Goal: Task Accomplishment & Management: Complete application form

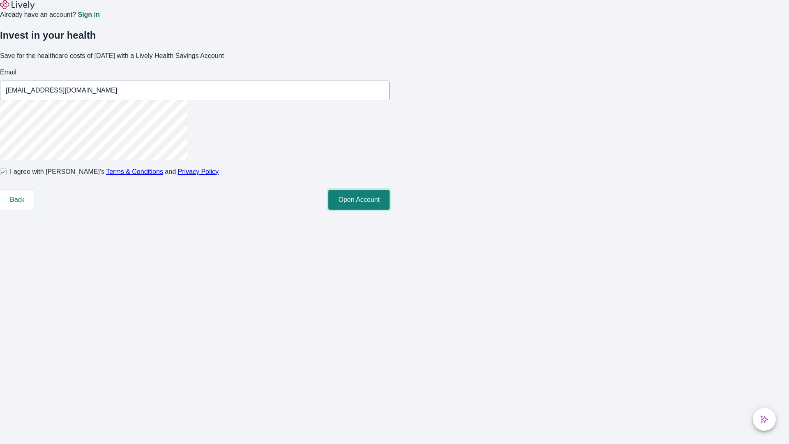
click at [390, 210] on button "Open Account" at bounding box center [359, 200] width 61 height 20
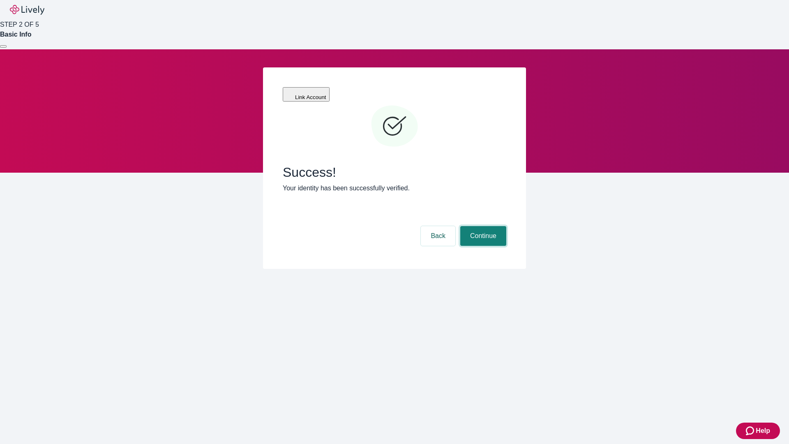
click at [482, 226] on button "Continue" at bounding box center [484, 236] width 46 height 20
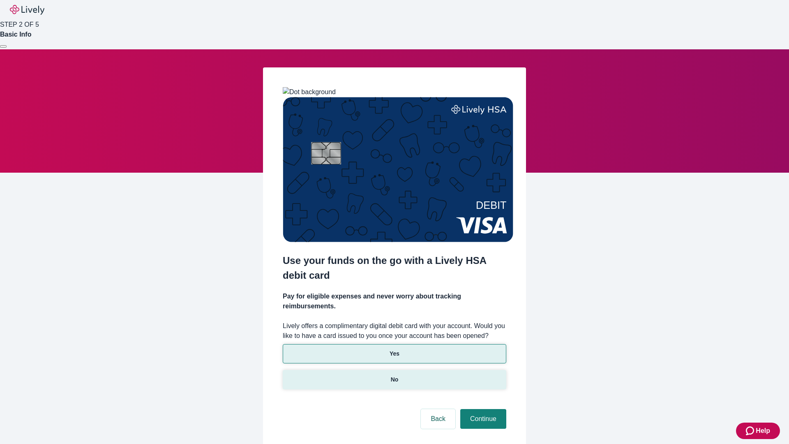
click at [394, 375] on p "No" at bounding box center [395, 379] width 8 height 9
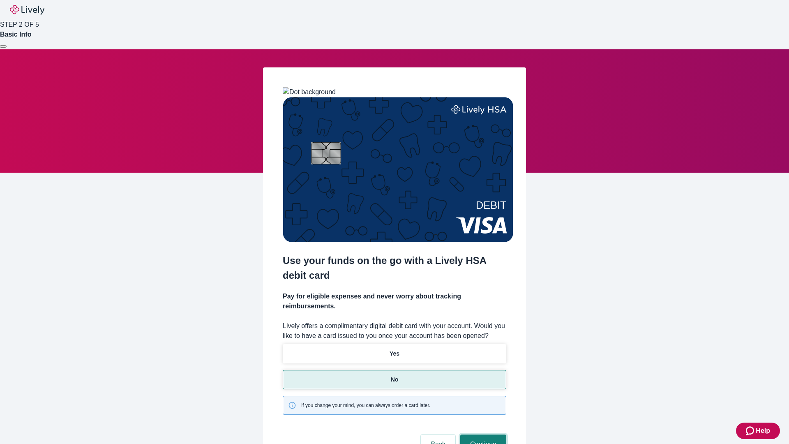
click at [482, 435] on button "Continue" at bounding box center [484, 445] width 46 height 20
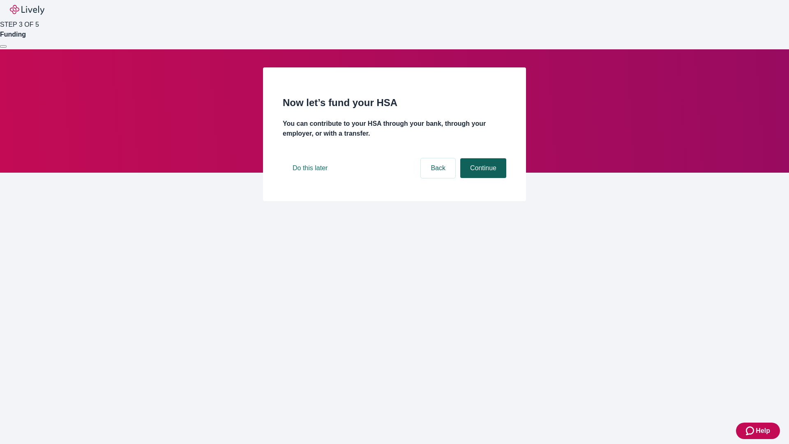
click at [482, 178] on button "Continue" at bounding box center [484, 168] width 46 height 20
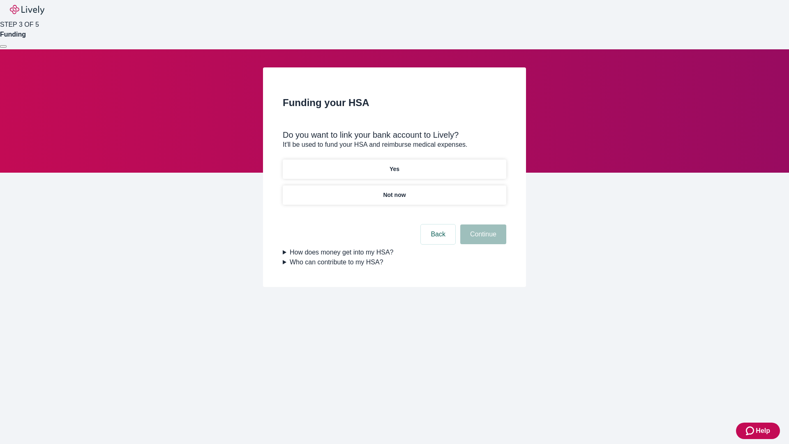
click at [394, 191] on p "Not now" at bounding box center [394, 195] width 23 height 9
click at [482, 239] on button "Continue" at bounding box center [484, 235] width 46 height 20
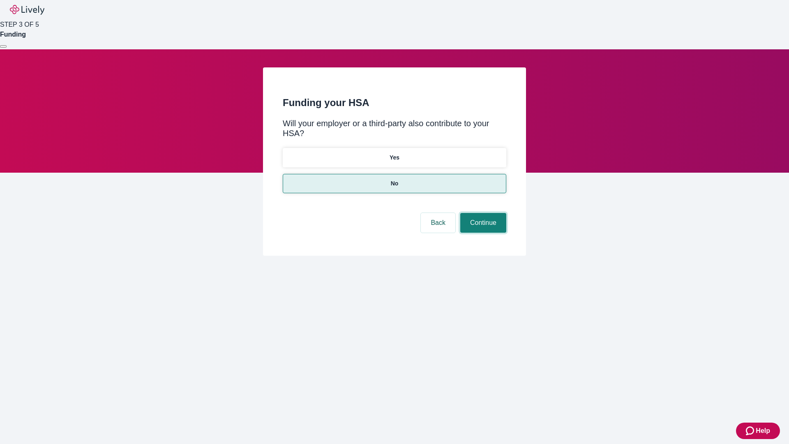
click at [482, 213] on button "Continue" at bounding box center [484, 223] width 46 height 20
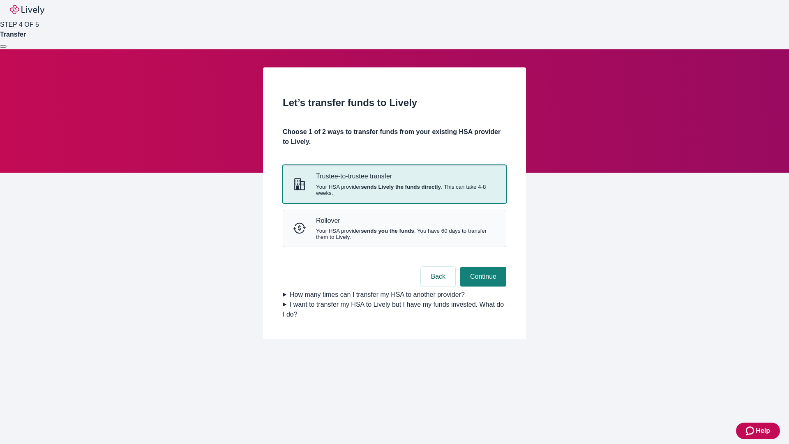
click at [394, 190] on strong "sends Lively the funds directly" at bounding box center [401, 187] width 80 height 6
click at [482, 287] on button "Continue" at bounding box center [484, 277] width 46 height 20
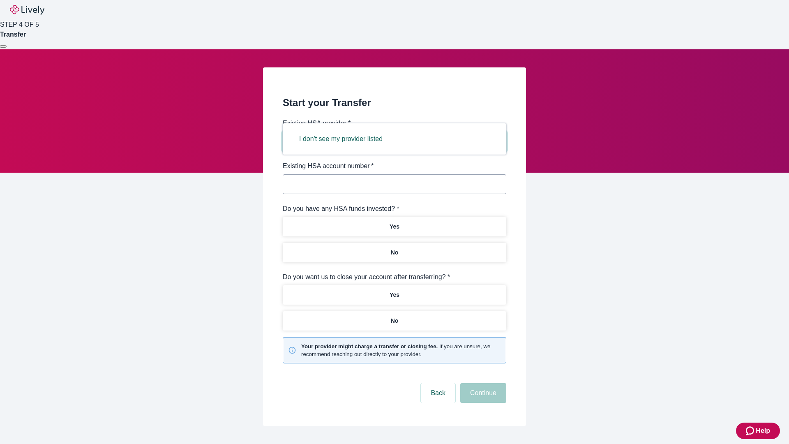
click at [344, 139] on button "I don't see my provider listed" at bounding box center [340, 139] width 103 height 20
type input "Other"
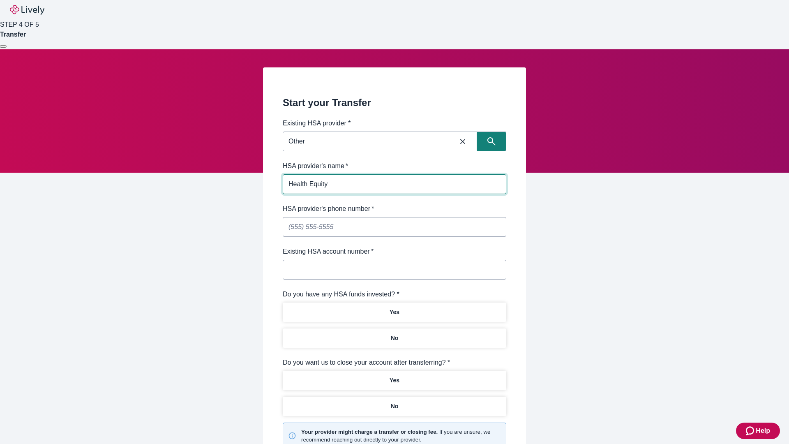
type input "Health Equity"
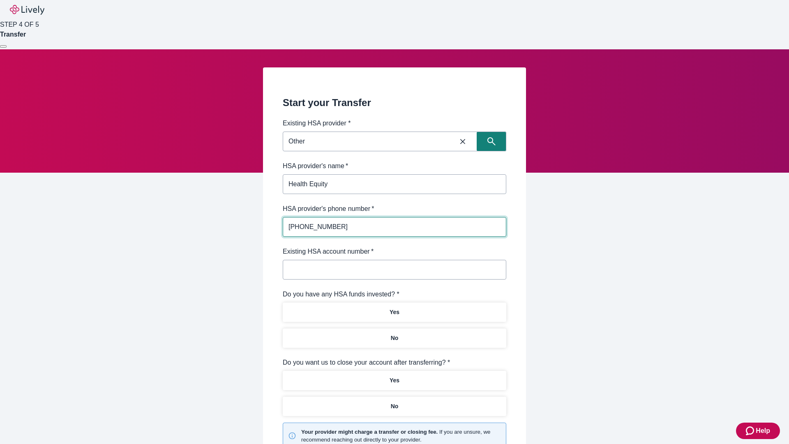
type input "(434) 343-4344"
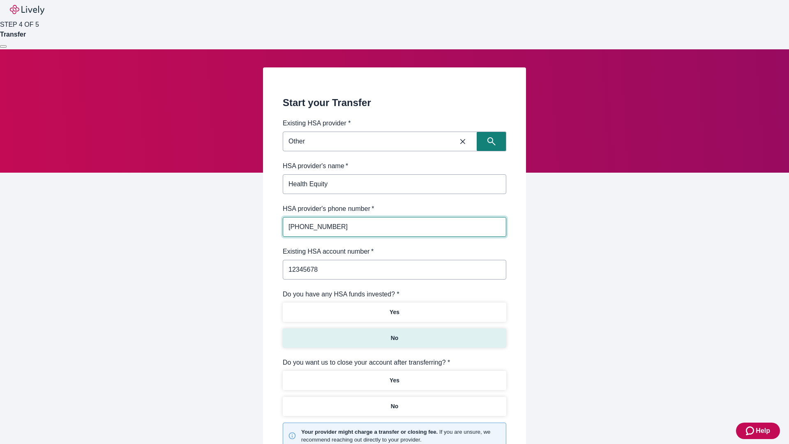
type input "12345678"
click at [394, 334] on p "No" at bounding box center [395, 338] width 8 height 9
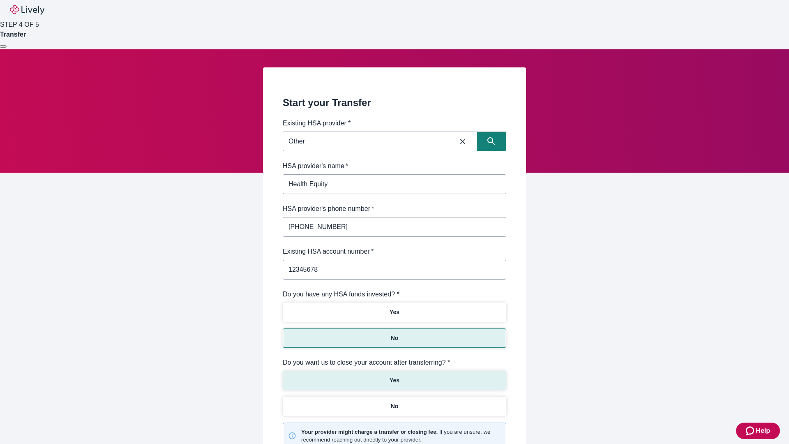
click at [394, 376] on p "Yes" at bounding box center [395, 380] width 10 height 9
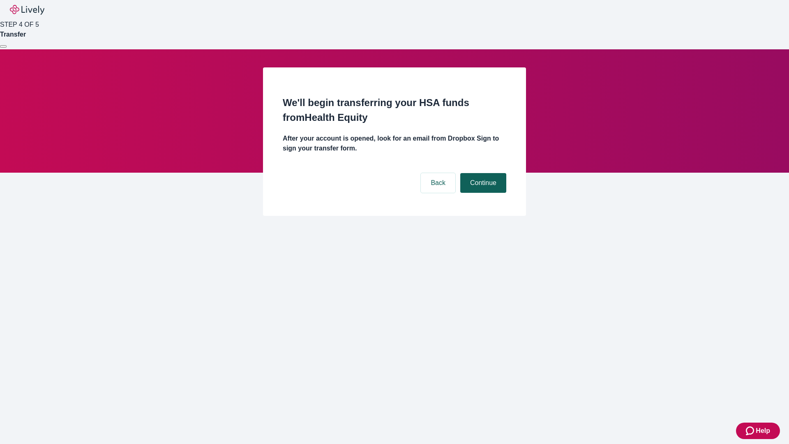
click at [482, 173] on button "Continue" at bounding box center [484, 183] width 46 height 20
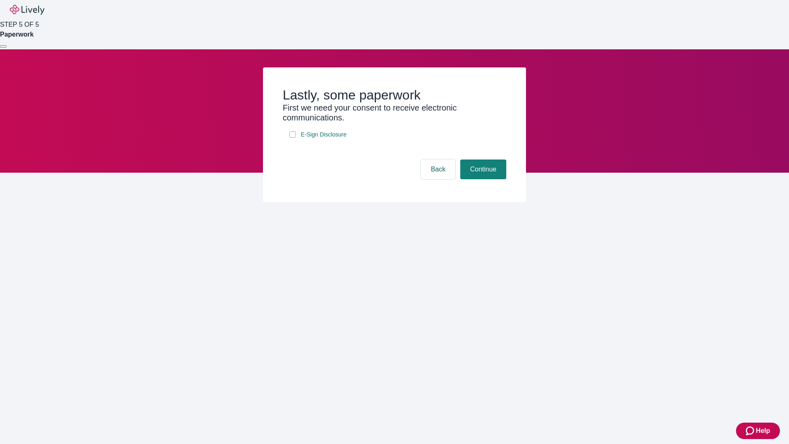
click at [293, 138] on input "E-Sign Disclosure" at bounding box center [292, 134] width 7 height 7
checkbox input "true"
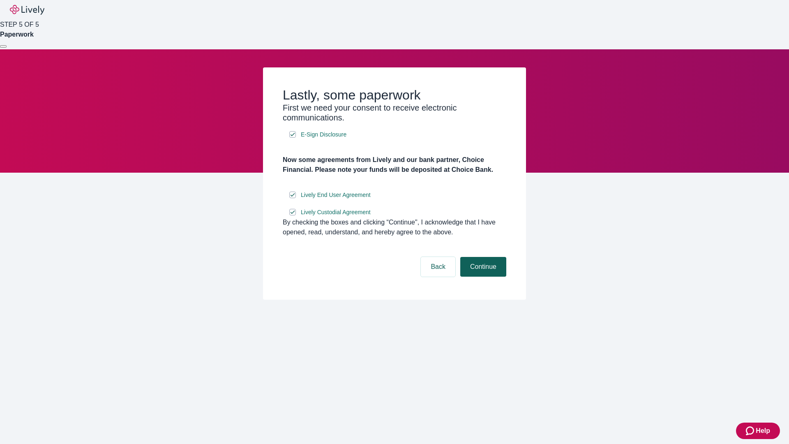
click at [482, 277] on button "Continue" at bounding box center [484, 267] width 46 height 20
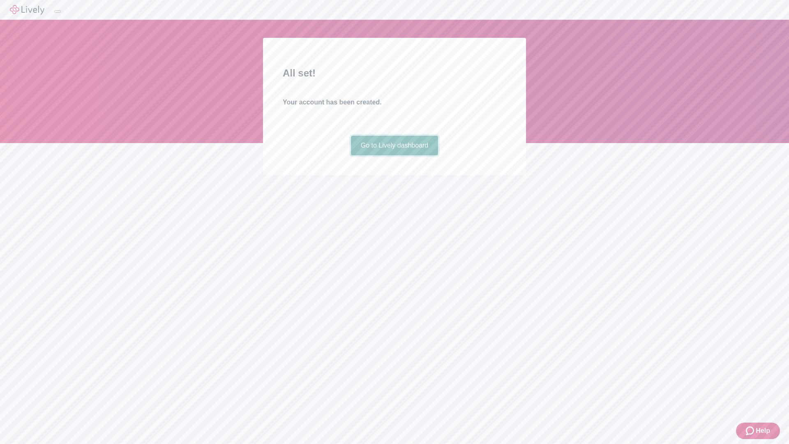
click at [394, 155] on link "Go to Lively dashboard" at bounding box center [395, 146] width 88 height 20
